Goal: Task Accomplishment & Management: Manage account settings

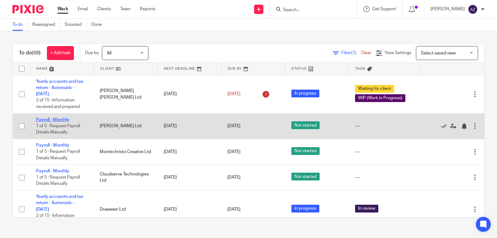
click at [60, 118] on link "Payroll - Monthly" at bounding box center [52, 119] width 33 height 4
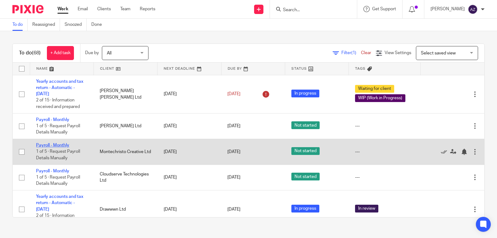
click at [61, 144] on link "Payroll - Monthly" at bounding box center [52, 145] width 33 height 4
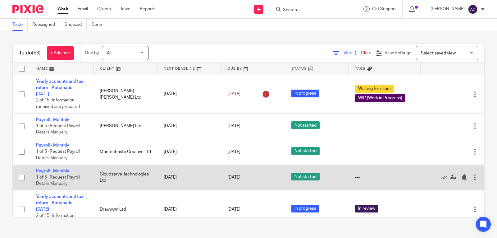
click at [65, 172] on link "Payroll - Monthly" at bounding box center [52, 171] width 33 height 4
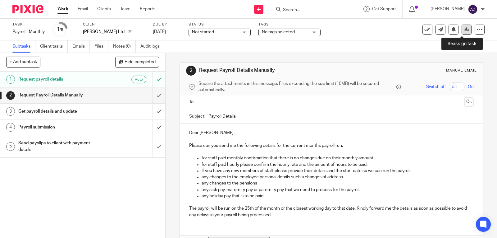
click at [465, 30] on link at bounding box center [467, 30] width 10 height 10
click at [464, 28] on icon at bounding box center [466, 29] width 5 height 5
click at [464, 30] on icon at bounding box center [466, 29] width 5 height 5
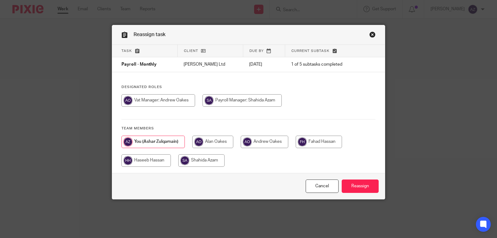
click at [255, 103] on input "radio" at bounding box center [242, 100] width 79 height 12
radio input "true"
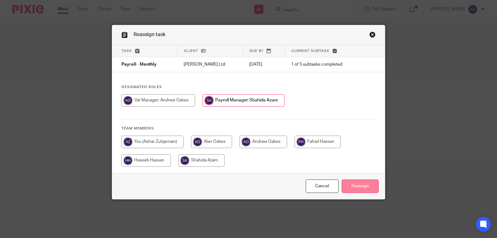
click at [355, 182] on input "Reassign" at bounding box center [360, 185] width 37 height 13
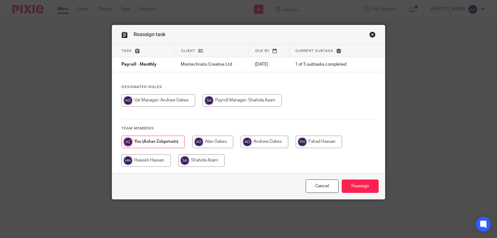
click at [242, 98] on input "radio" at bounding box center [242, 100] width 79 height 12
radio input "true"
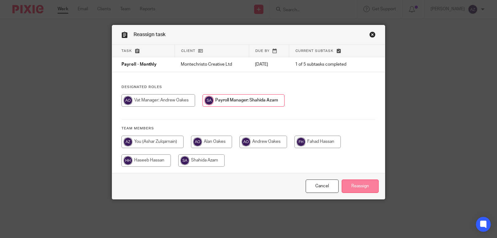
click at [365, 185] on input "Reassign" at bounding box center [360, 185] width 37 height 13
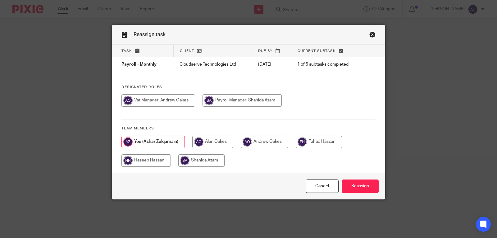
click at [261, 97] on input "radio" at bounding box center [242, 100] width 79 height 12
radio input "true"
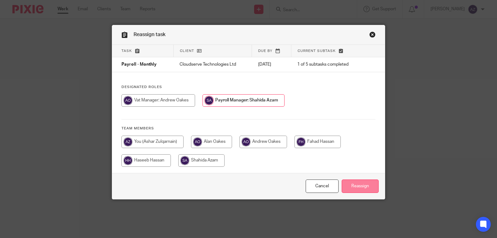
click at [365, 186] on input "Reassign" at bounding box center [360, 185] width 37 height 13
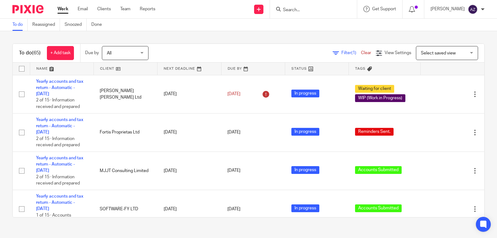
click at [299, 10] on input "Search" at bounding box center [310, 10] width 56 height 6
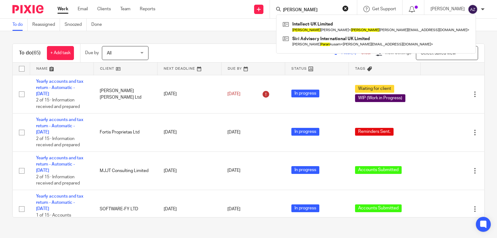
type input "[PERSON_NAME]"
